Goal: Task Accomplishment & Management: Use online tool/utility

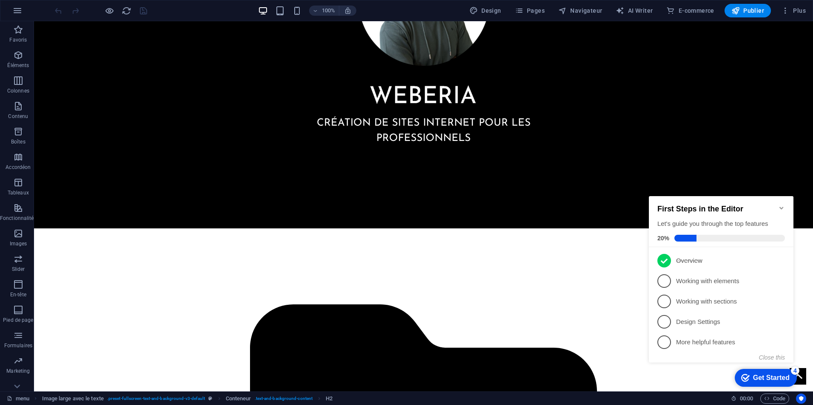
scroll to position [692, 0]
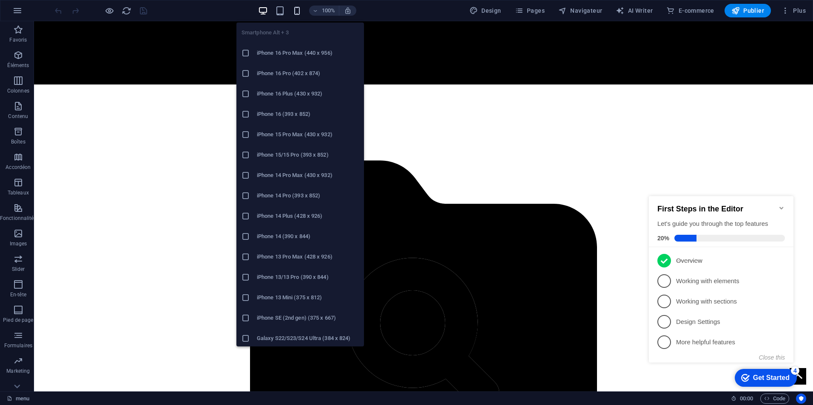
click at [301, 14] on icon "button" at bounding box center [297, 11] width 10 height 10
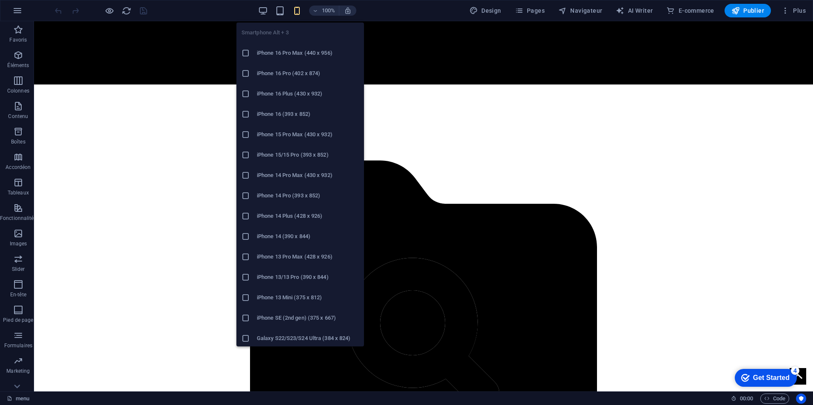
click at [299, 9] on icon "button" at bounding box center [297, 11] width 10 height 10
click at [272, 196] on h6 "Pixel 7/7 Pro (412 x 915)" at bounding box center [308, 194] width 102 height 10
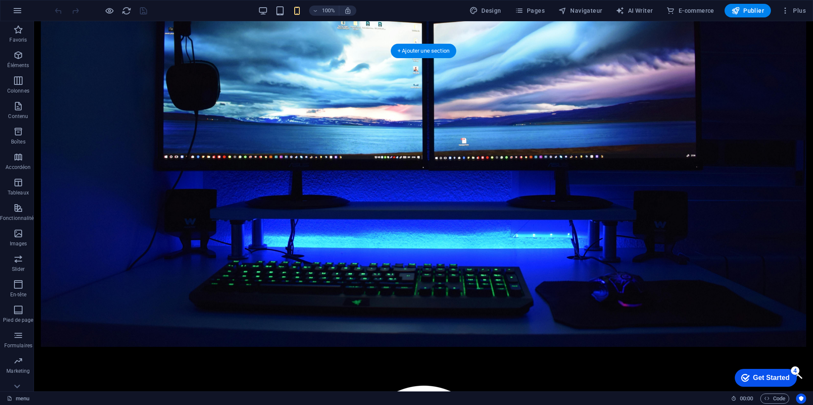
scroll to position [0, 0]
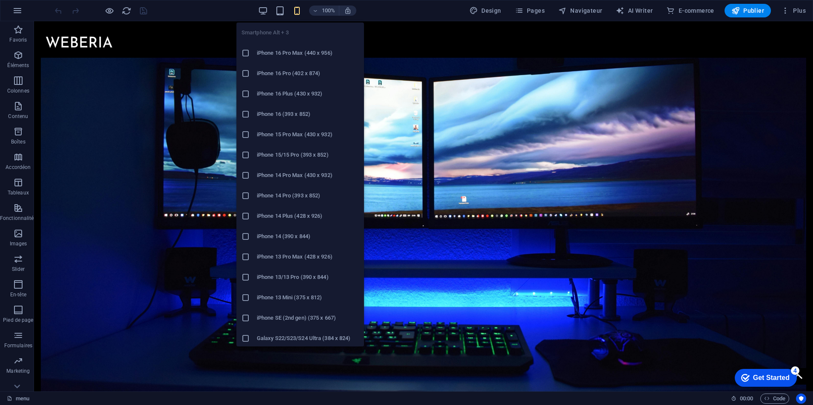
click at [298, 12] on icon "button" at bounding box center [297, 11] width 10 height 10
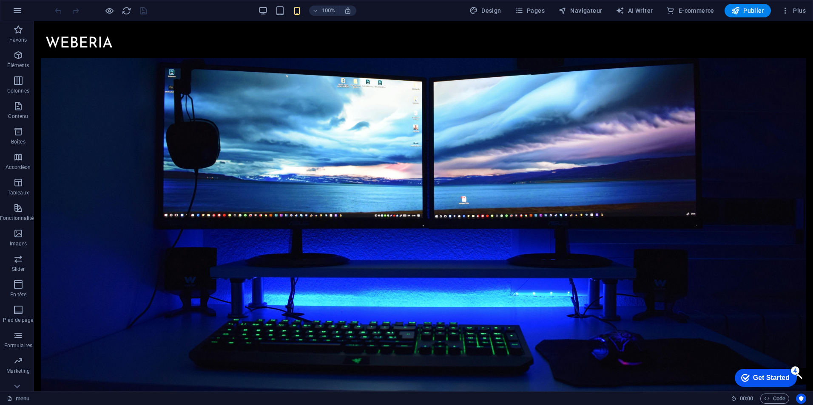
click at [302, 14] on icon "button" at bounding box center [297, 11] width 10 height 10
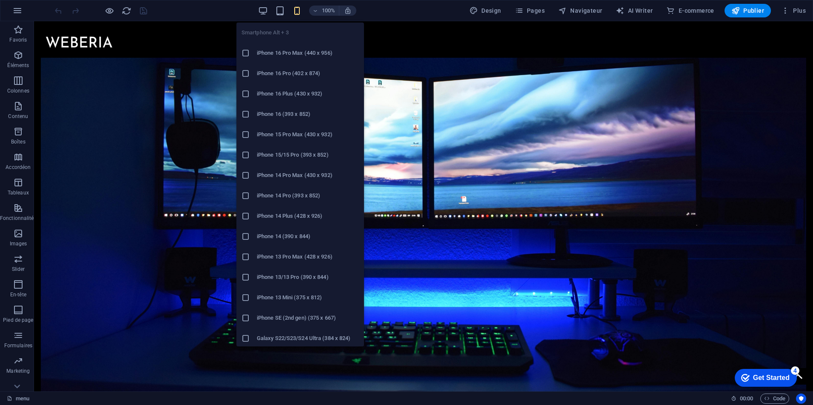
scroll to position [349, 0]
click at [301, 8] on icon "button" at bounding box center [297, 11] width 10 height 10
click at [283, 335] on h6 "[PERSON_NAME] Note 12 Pro (412 x 915)" at bounding box center [308, 337] width 102 height 10
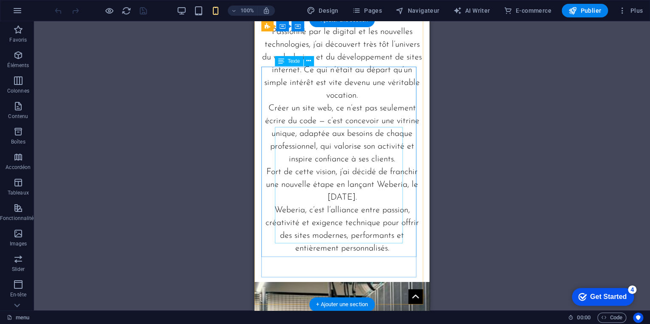
scroll to position [935, 0]
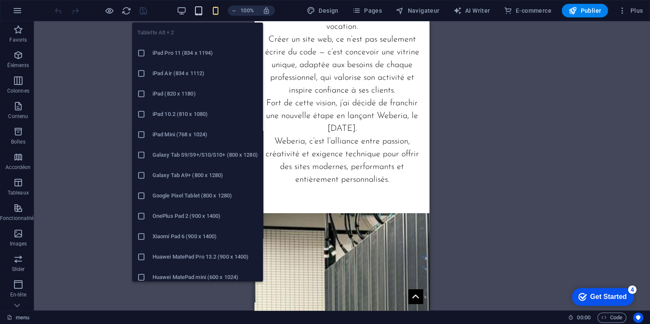
click at [197, 11] on icon "button" at bounding box center [199, 11] width 10 height 10
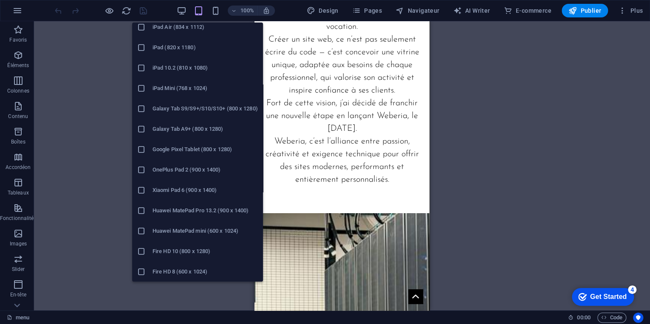
click at [162, 235] on h6 "Huawei MatePad mini (600 x 1024)" at bounding box center [205, 231] width 105 height 10
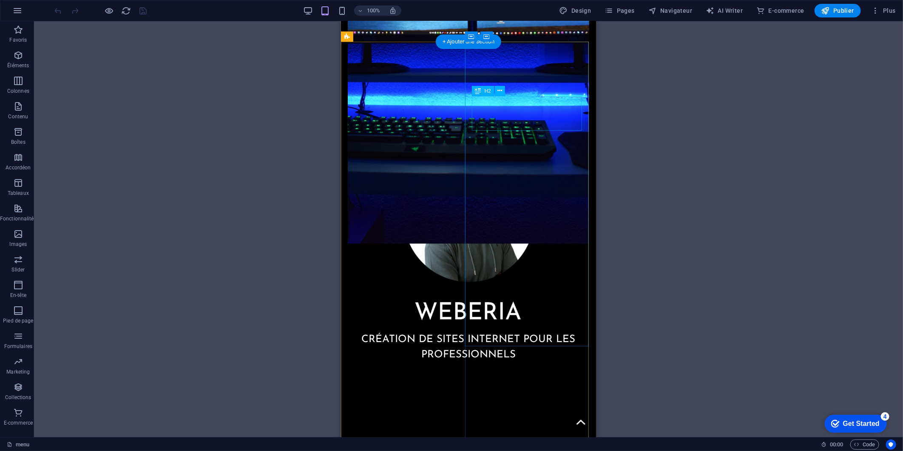
scroll to position [519, 0]
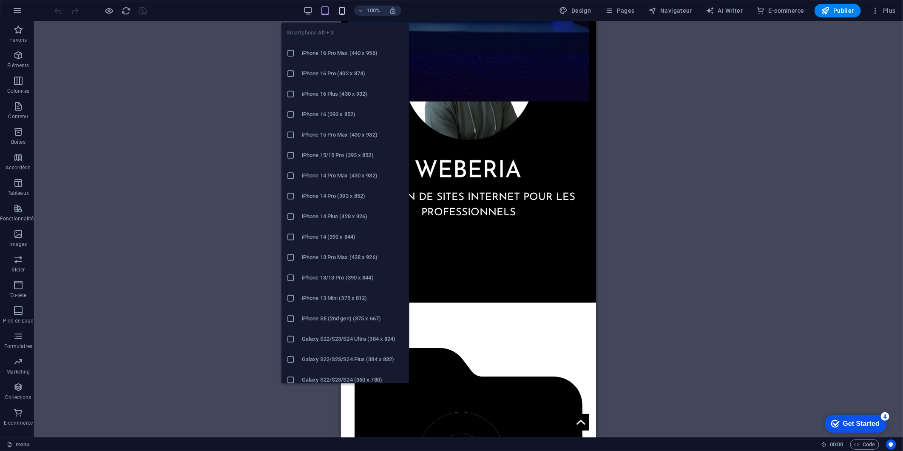
click at [342, 11] on icon "button" at bounding box center [342, 11] width 10 height 10
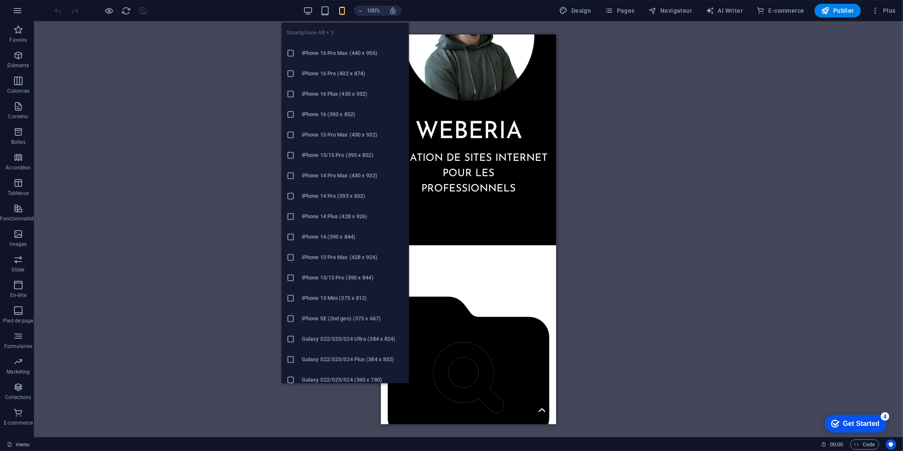
click at [308, 253] on h6 "iPhone 13 Pro Max (428 x 926)" at bounding box center [353, 257] width 102 height 10
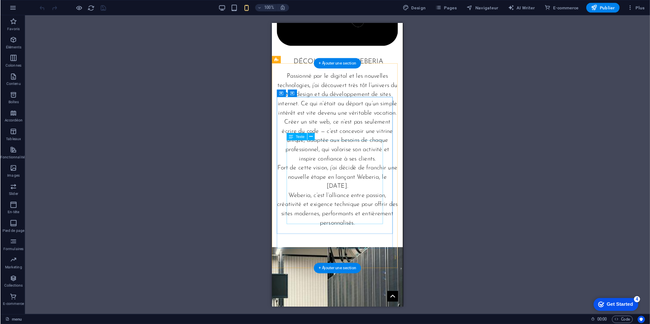
scroll to position [936, 0]
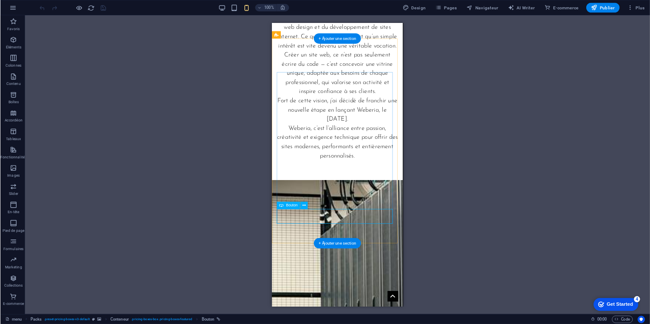
scroll to position [935, 0]
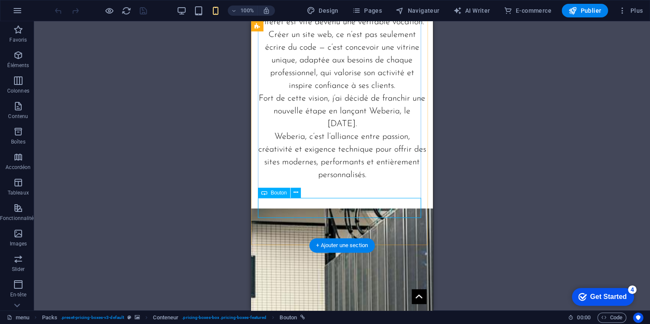
click at [294, 194] on icon at bounding box center [296, 192] width 5 height 9
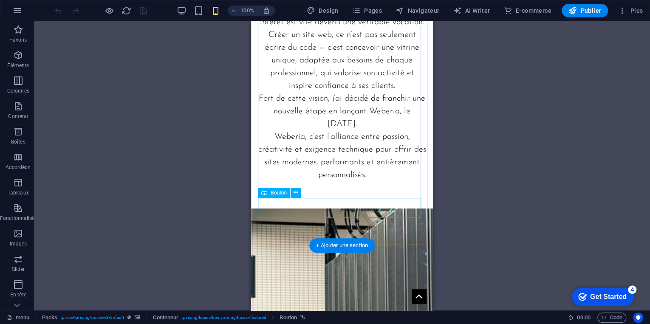
select select "px"
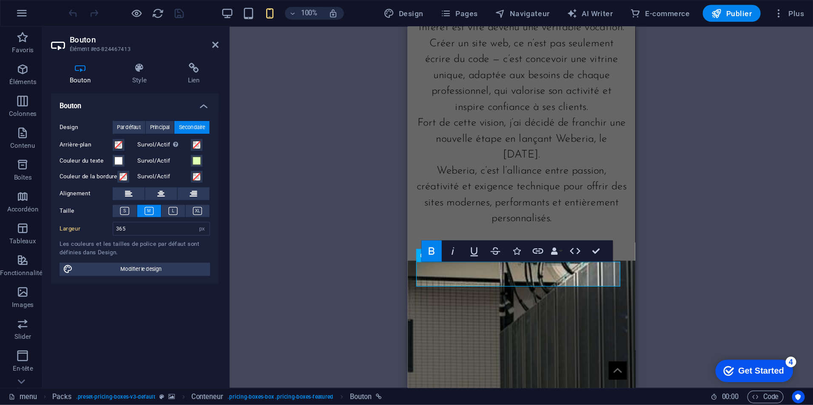
scroll to position [924, 0]
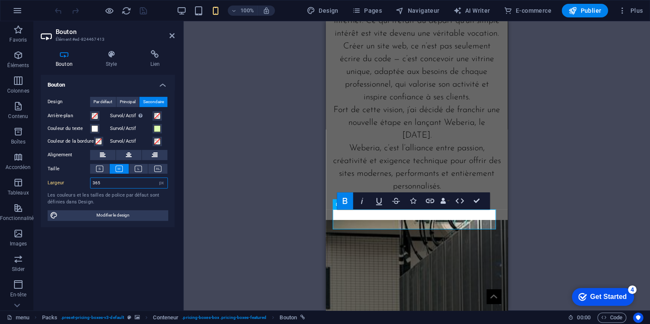
click at [133, 182] on input "365" at bounding box center [129, 183] width 77 height 10
type input "383"
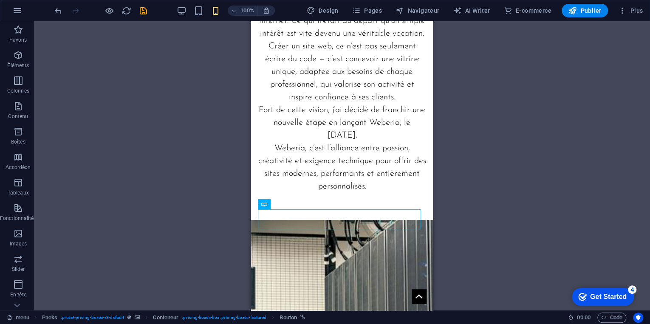
click at [556, 182] on div "H2 Image large avec le texte Image large avec le texte Conteneur Conteneur Imag…" at bounding box center [342, 165] width 616 height 289
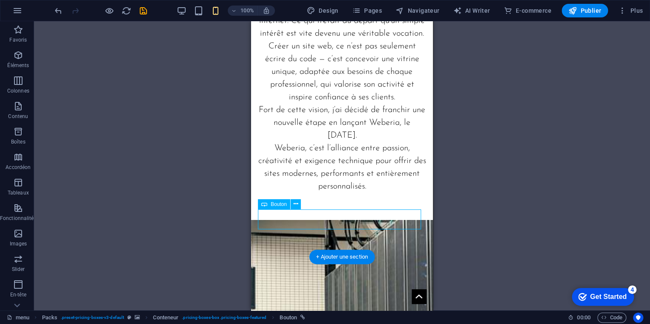
select select "px"
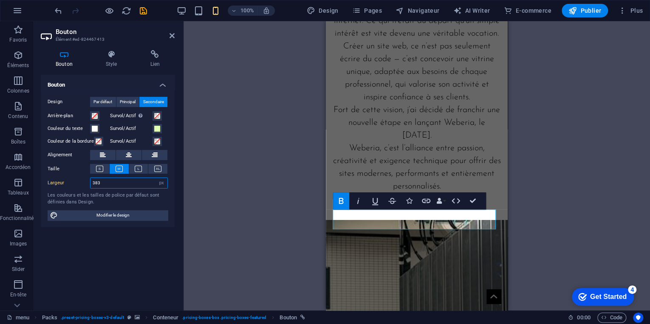
click at [109, 183] on input "383" at bounding box center [129, 183] width 77 height 10
type input "385"
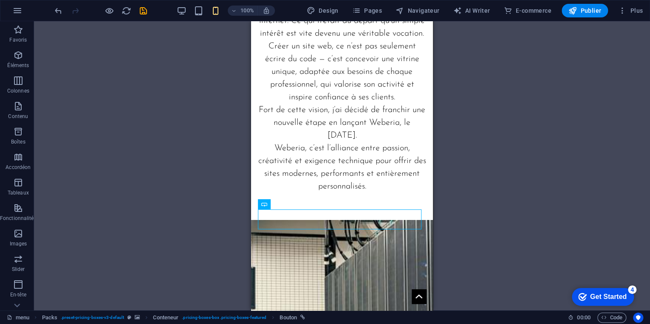
click at [612, 172] on div "H2 Image large avec le texte Image large avec le texte Conteneur Conteneur Imag…" at bounding box center [342, 165] width 616 height 289
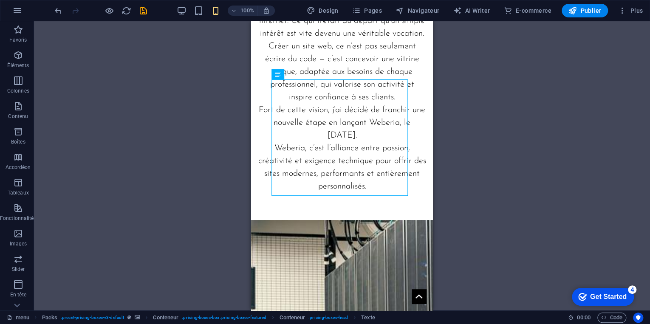
click at [505, 148] on div "H2 Image large avec le texte Image large avec le texte Conteneur Conteneur Imag…" at bounding box center [342, 165] width 616 height 289
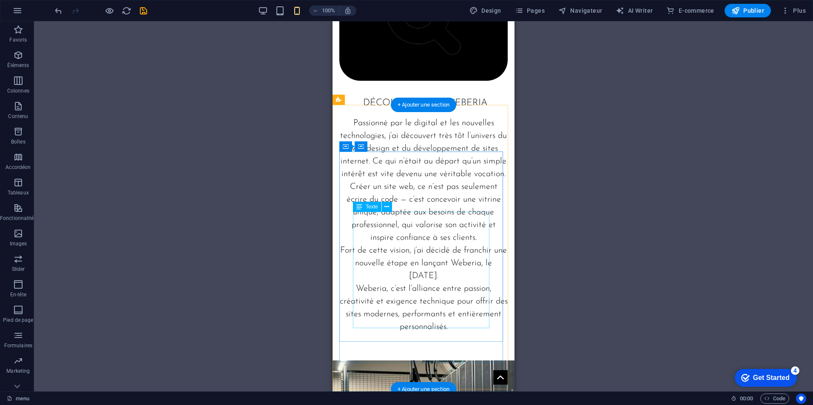
scroll to position [936, 0]
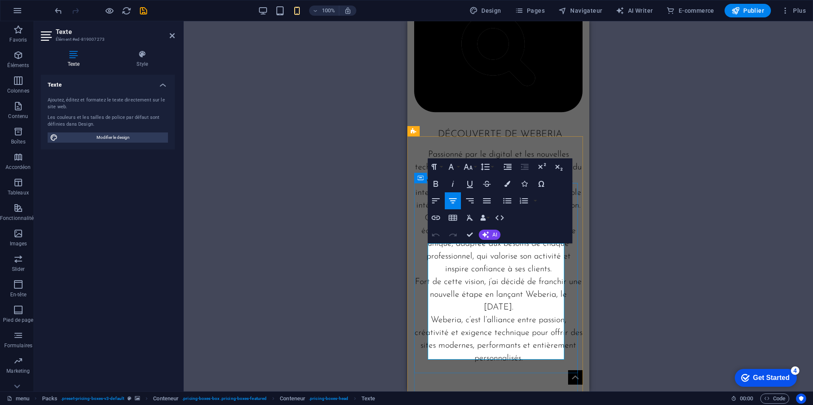
drag, startPoint x: 479, startPoint y: 261, endPoint x: 462, endPoint y: 261, distance: 17.0
click at [684, 183] on div "Glissez et déposez l'élément de votre choix pour remplacer le contenu existant.…" at bounding box center [498, 206] width 629 height 371
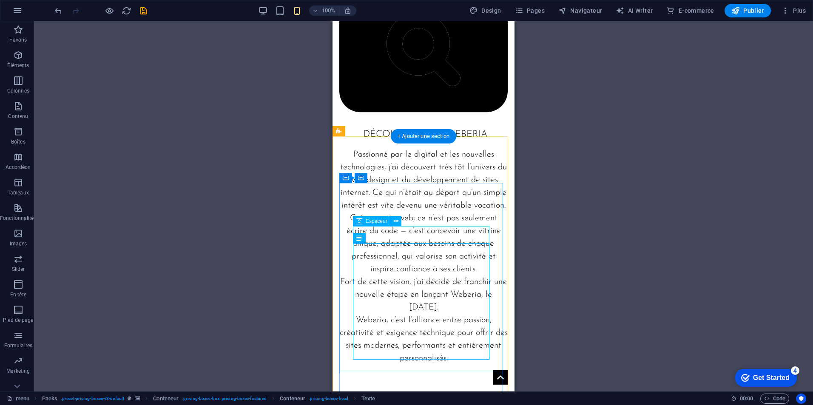
scroll to position [936, 0]
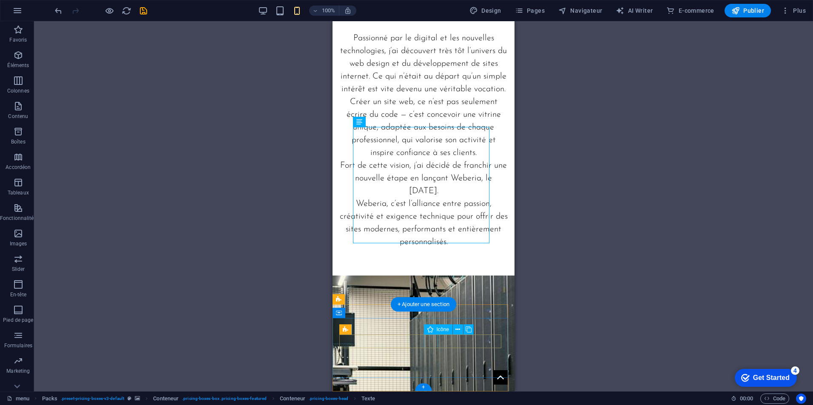
drag, startPoint x: 434, startPoint y: 339, endPoint x: 361, endPoint y: 340, distance: 73.1
select select "xMidYMid"
select select "px"
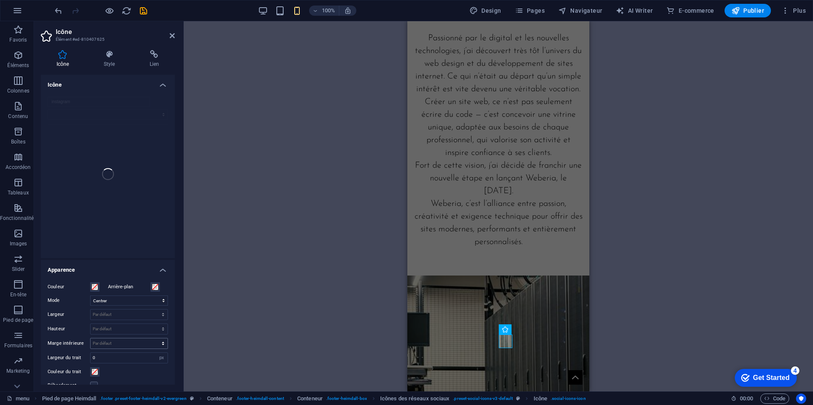
scroll to position [43, 0]
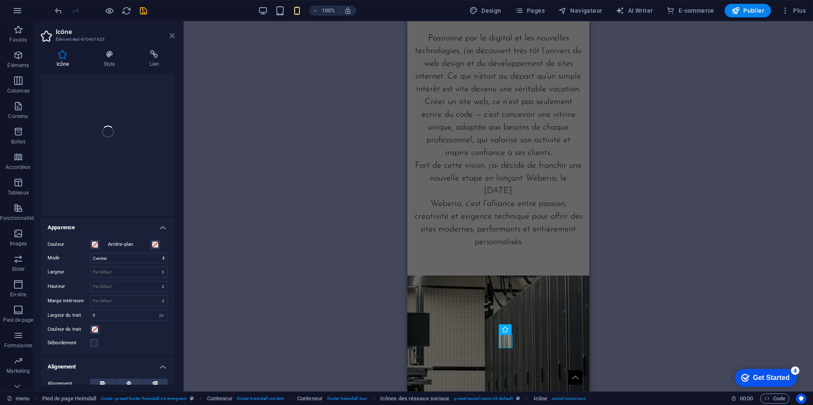
click at [172, 36] on icon at bounding box center [172, 35] width 5 height 7
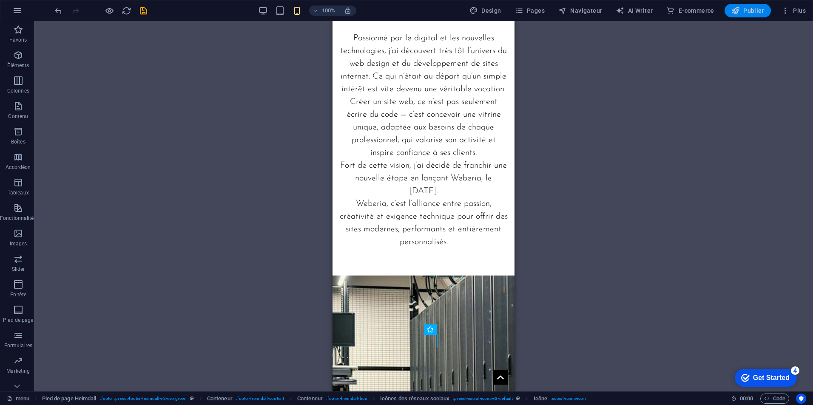
click at [747, 9] on span "Publier" at bounding box center [747, 10] width 33 height 9
